Goal: Navigation & Orientation: Find specific page/section

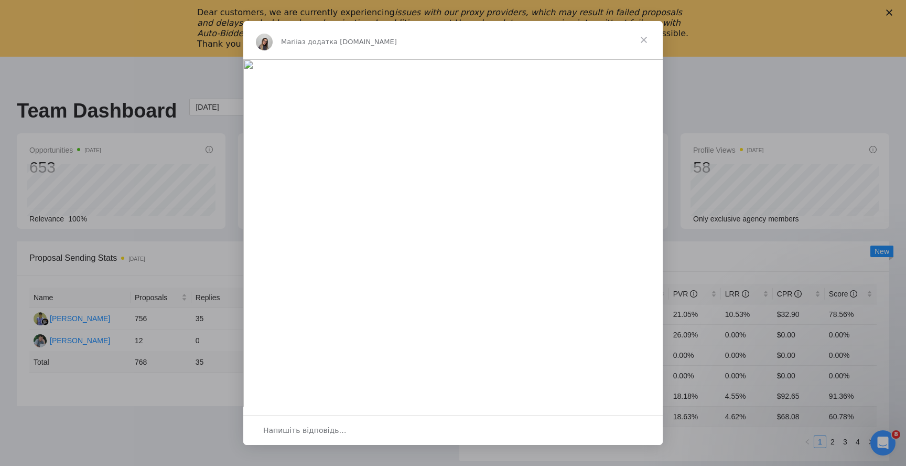
click at [641, 39] on span "Закрити" at bounding box center [644, 40] width 38 height 38
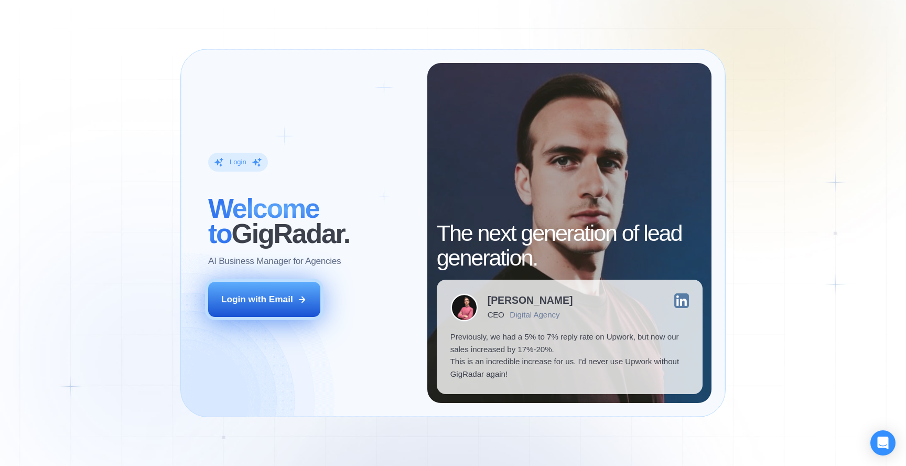
click at [271, 301] on div "Login with Email" at bounding box center [257, 299] width 72 height 13
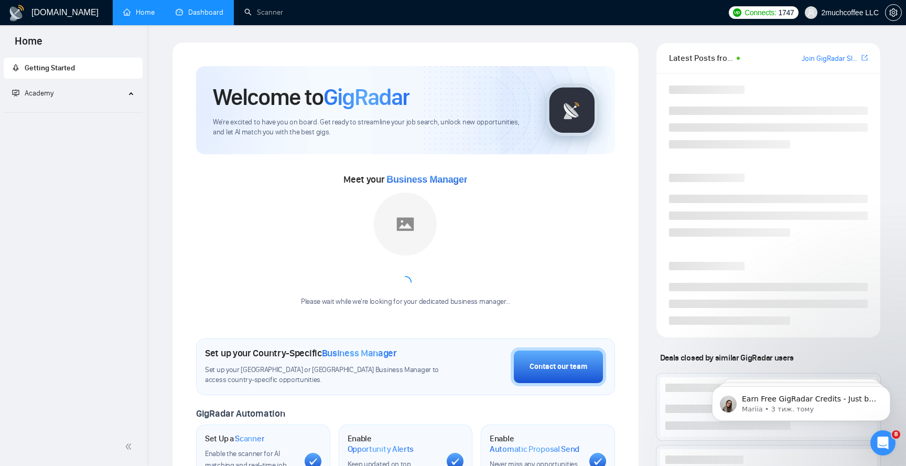
click at [200, 12] on link "Dashboard" at bounding box center [200, 12] width 48 height 9
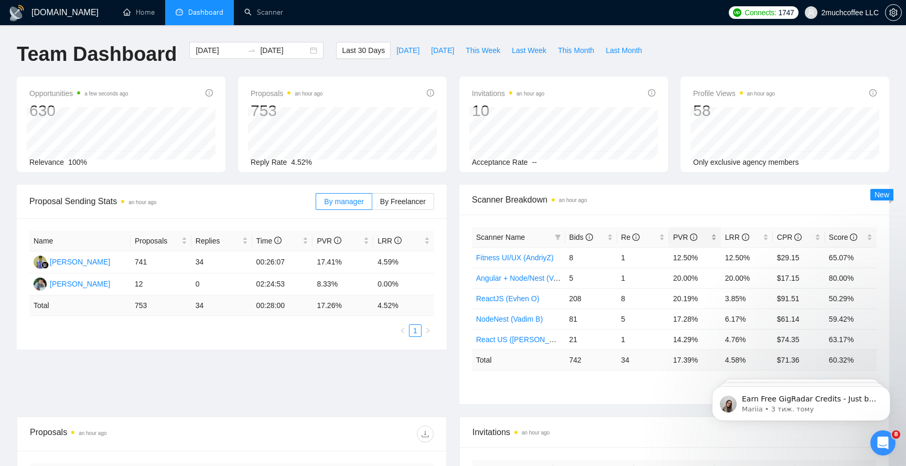
click at [714, 238] on div "PVR" at bounding box center [695, 237] width 44 height 12
